Goal: Navigation & Orientation: Find specific page/section

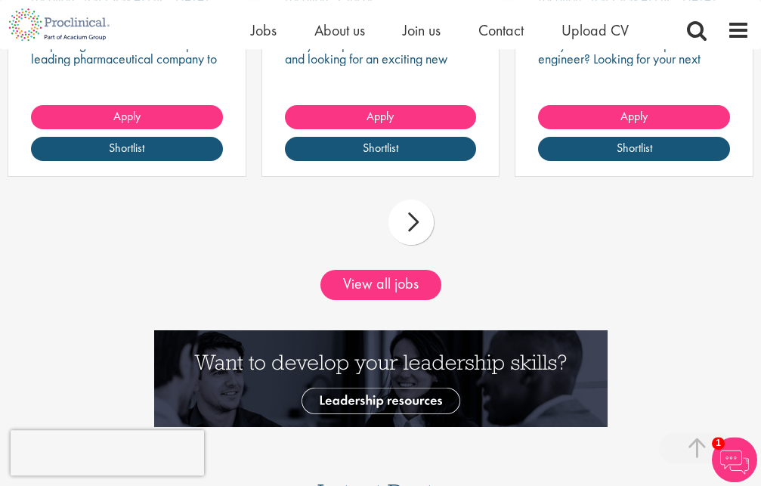
scroll to position [1695, 0]
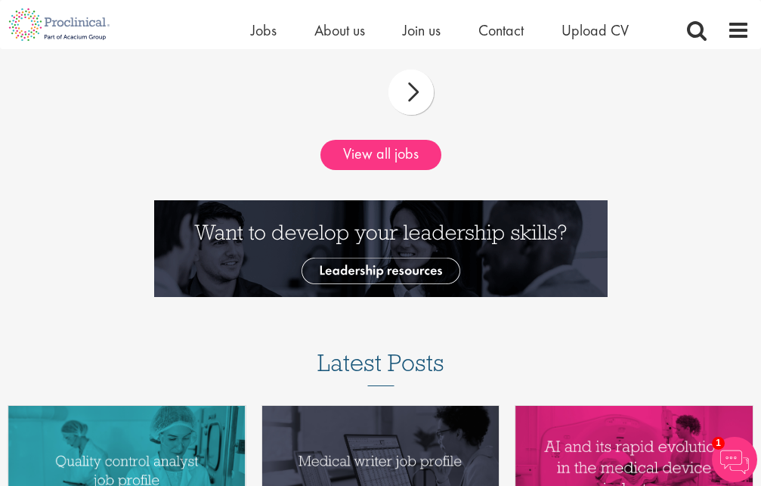
click at [432, 71] on div "next" at bounding box center [410, 91] width 45 height 45
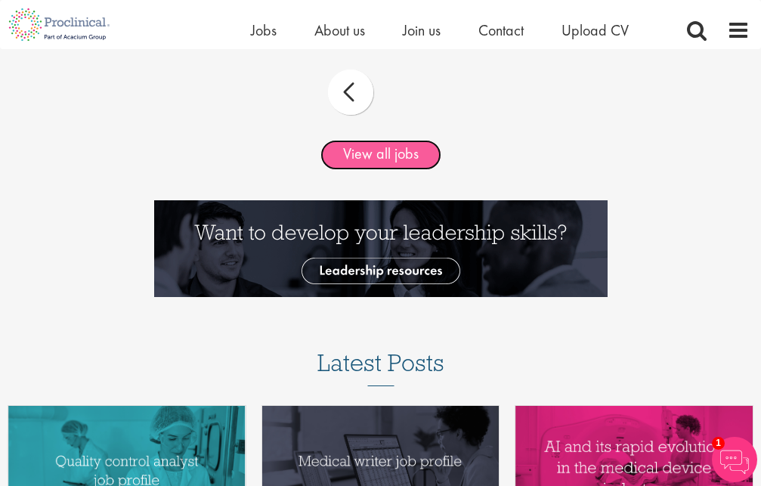
click at [397, 140] on link "View all jobs" at bounding box center [380, 155] width 121 height 30
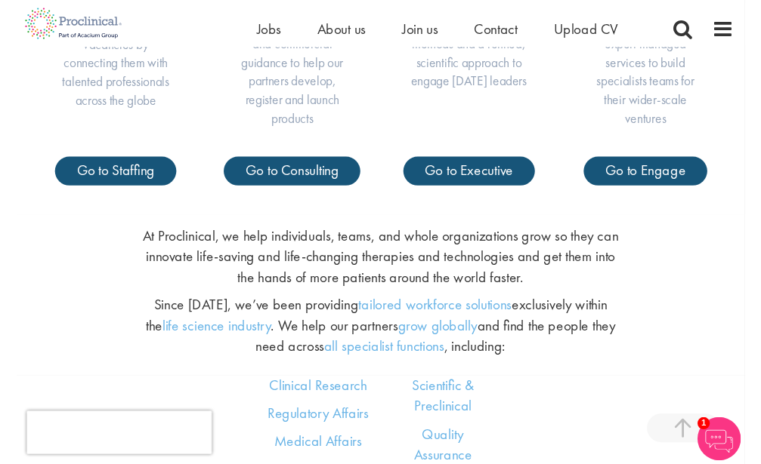
scroll to position [672, 0]
